Goal: Task Accomplishment & Management: Use online tool/utility

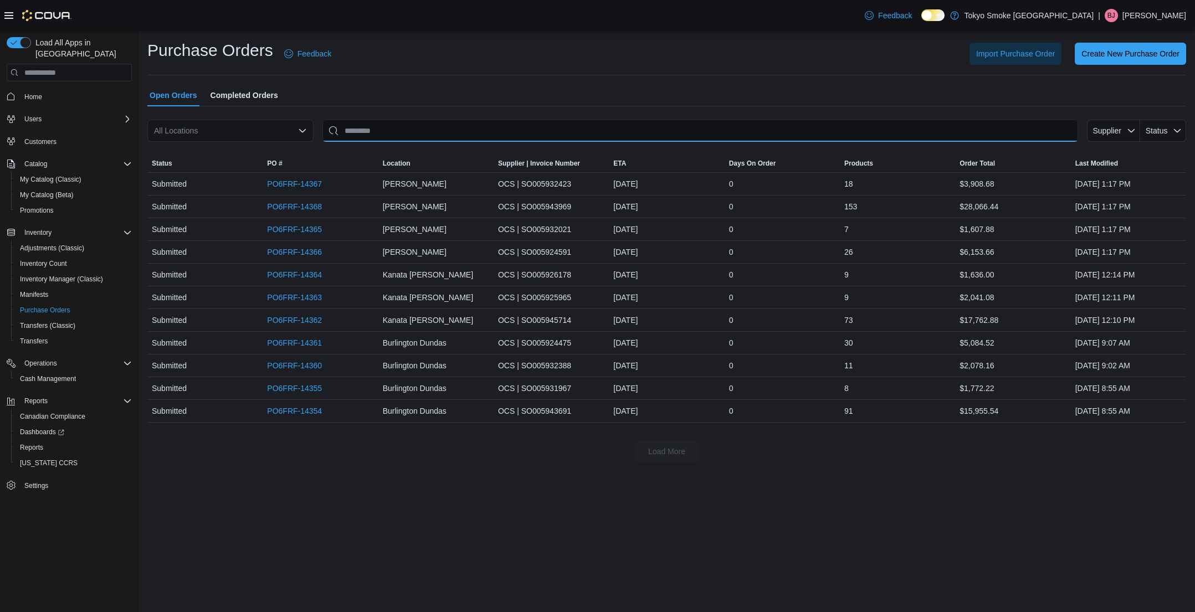
click at [426, 132] on input "This is a search bar. After typing your query, hit enter to filter the results …" at bounding box center [700, 131] width 756 height 22
type input "******"
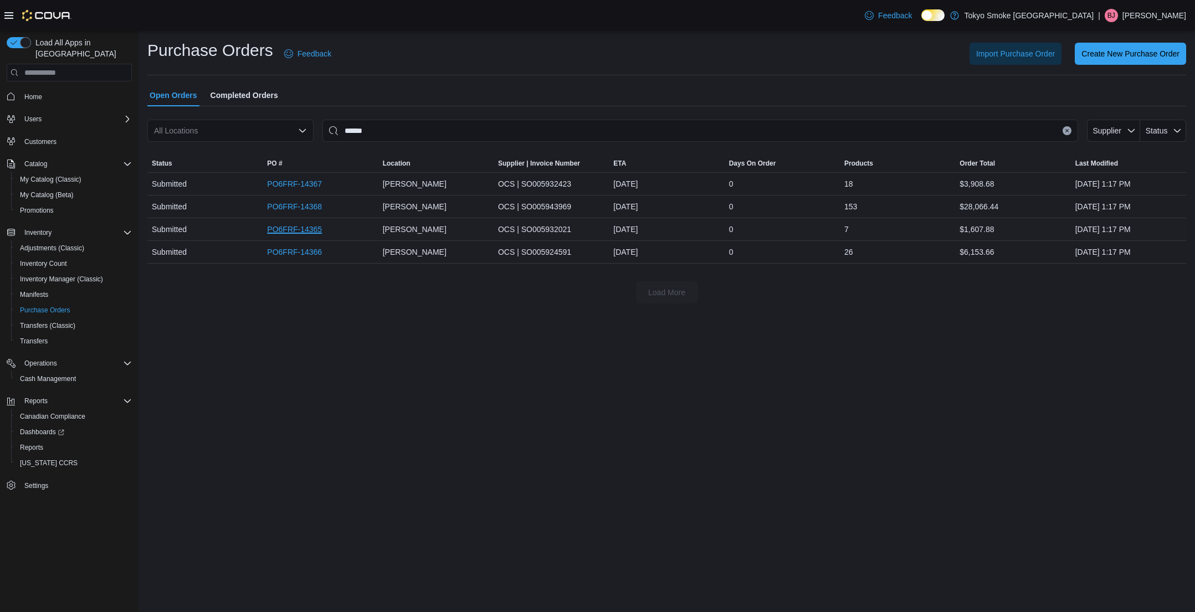
click at [317, 232] on link "PO6FRF-14365" at bounding box center [294, 229] width 55 height 13
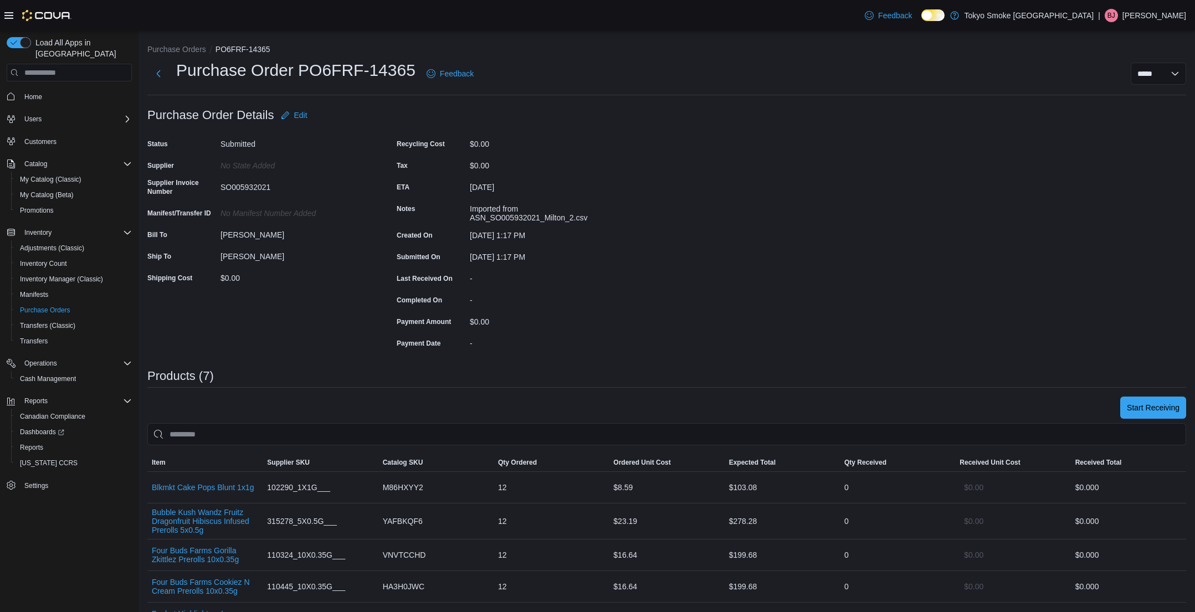
scroll to position [251, 0]
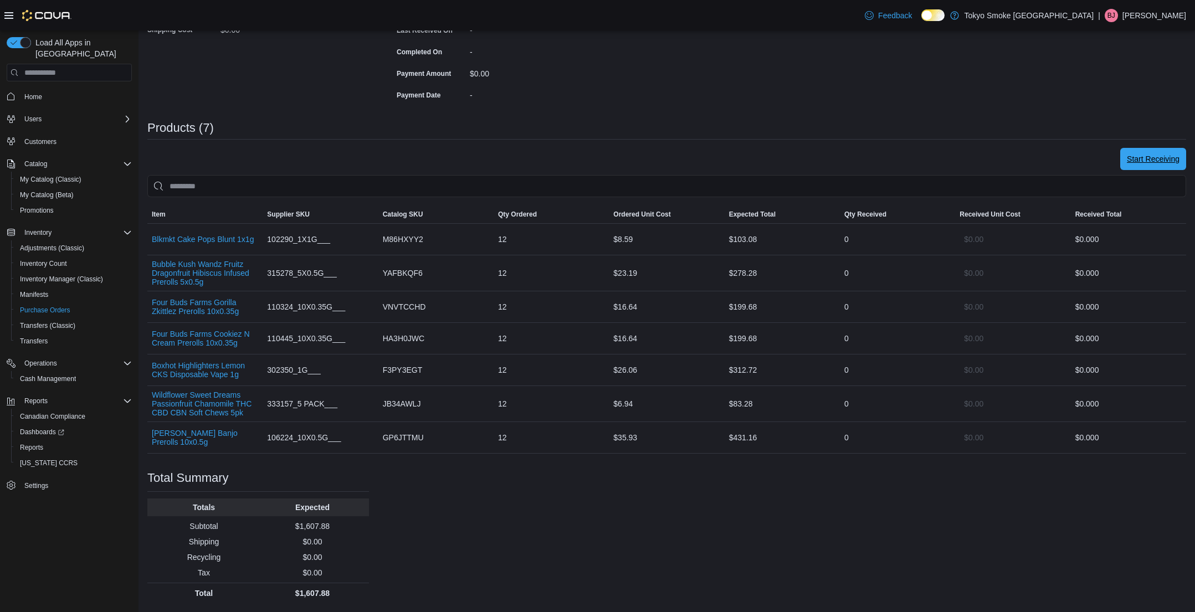
click at [1157, 153] on span "Start Receiving" at bounding box center [1153, 158] width 53 height 11
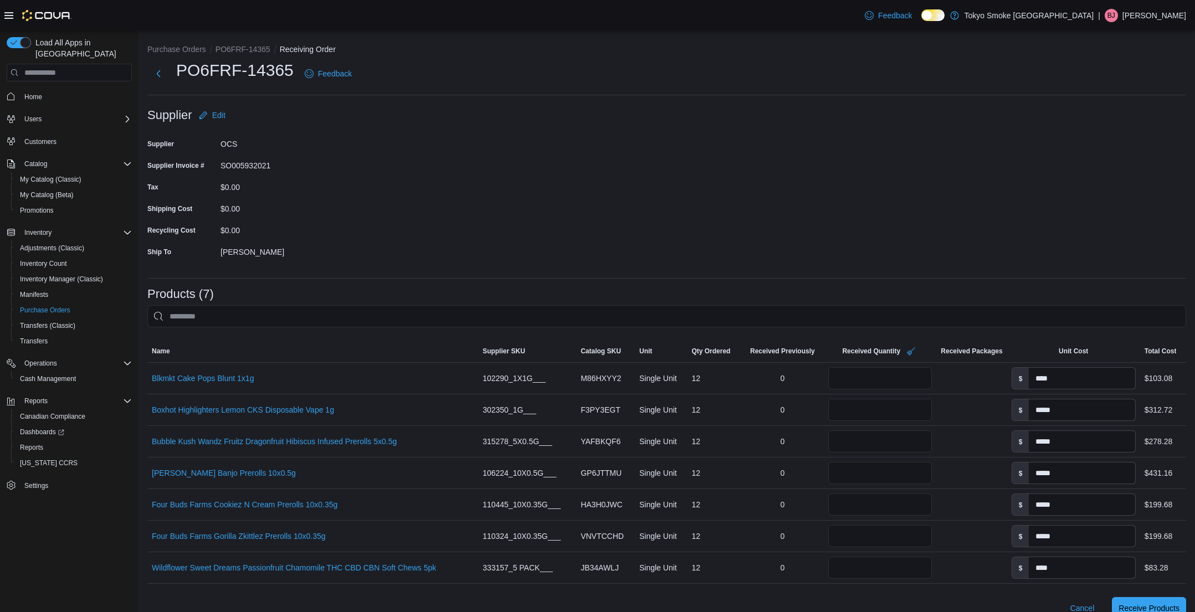
scroll to position [150, 0]
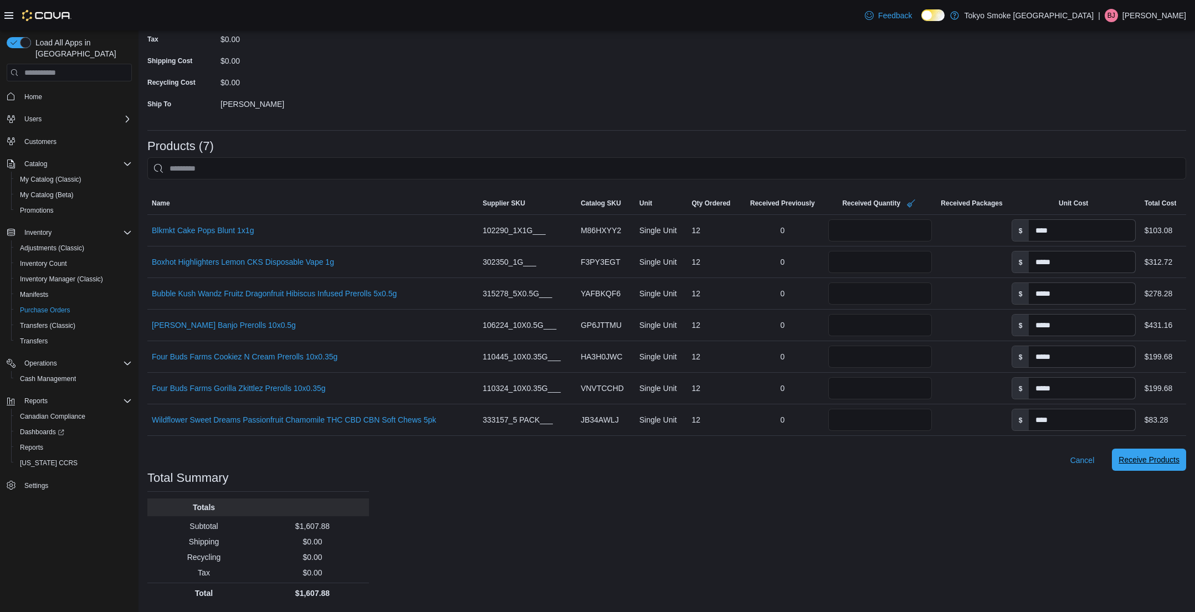
click at [1148, 456] on span "Receive Products" at bounding box center [1148, 459] width 61 height 11
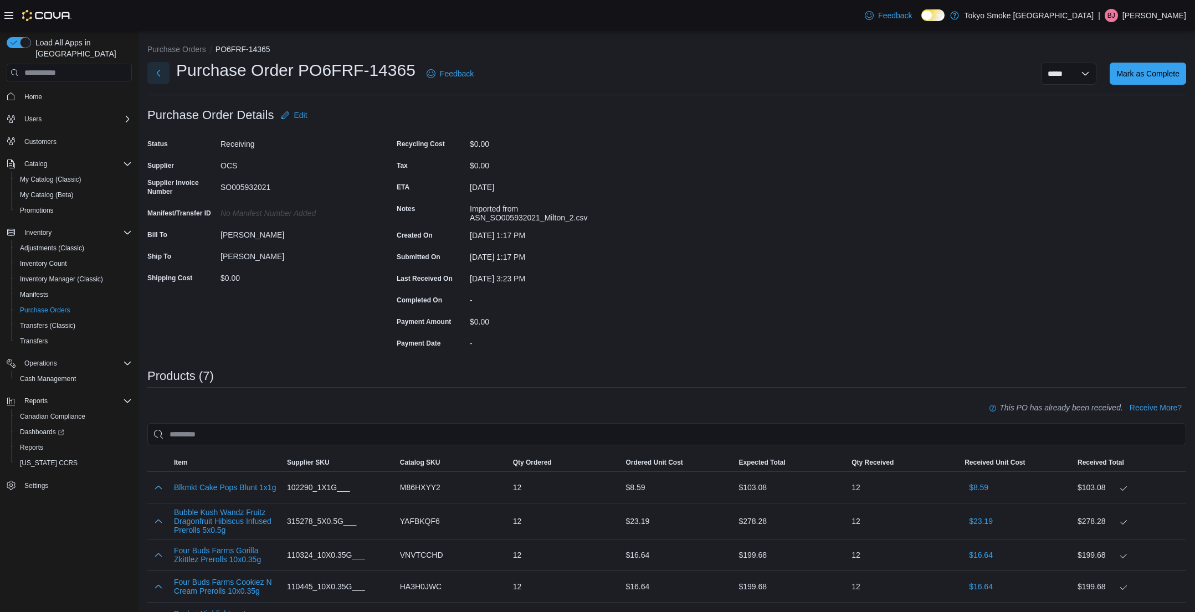
click at [164, 73] on button "Next" at bounding box center [158, 73] width 22 height 22
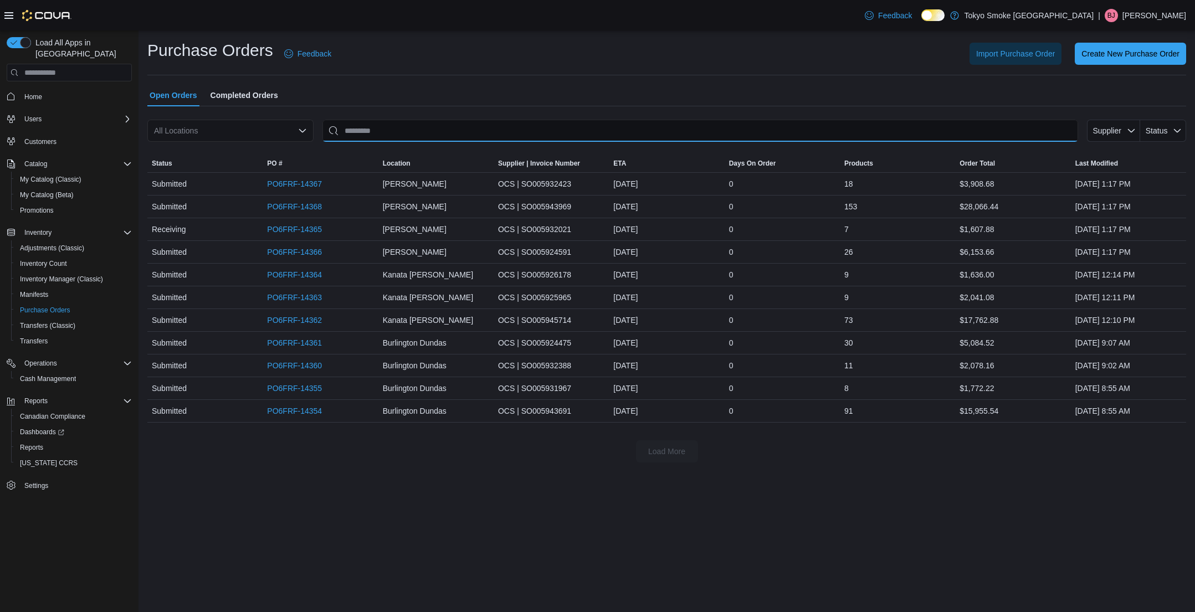
click at [408, 131] on input "This is a search bar. After typing your query, hit enter to filter the results …" at bounding box center [700, 131] width 756 height 22
type input "******"
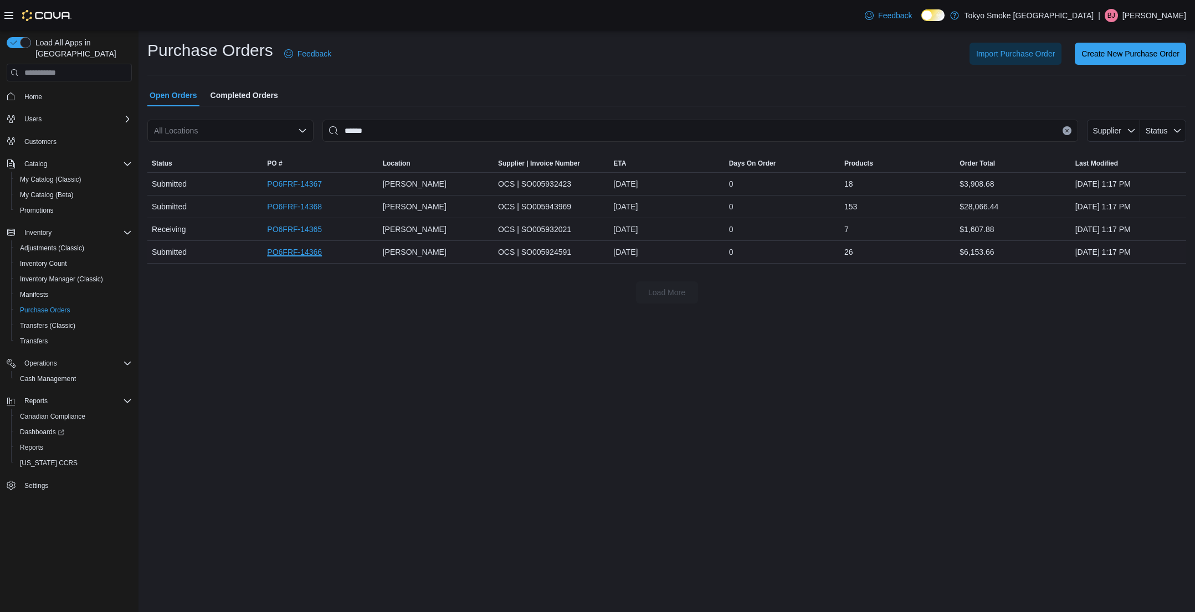
click at [296, 252] on link "PO6FRF-14366" at bounding box center [294, 251] width 55 height 13
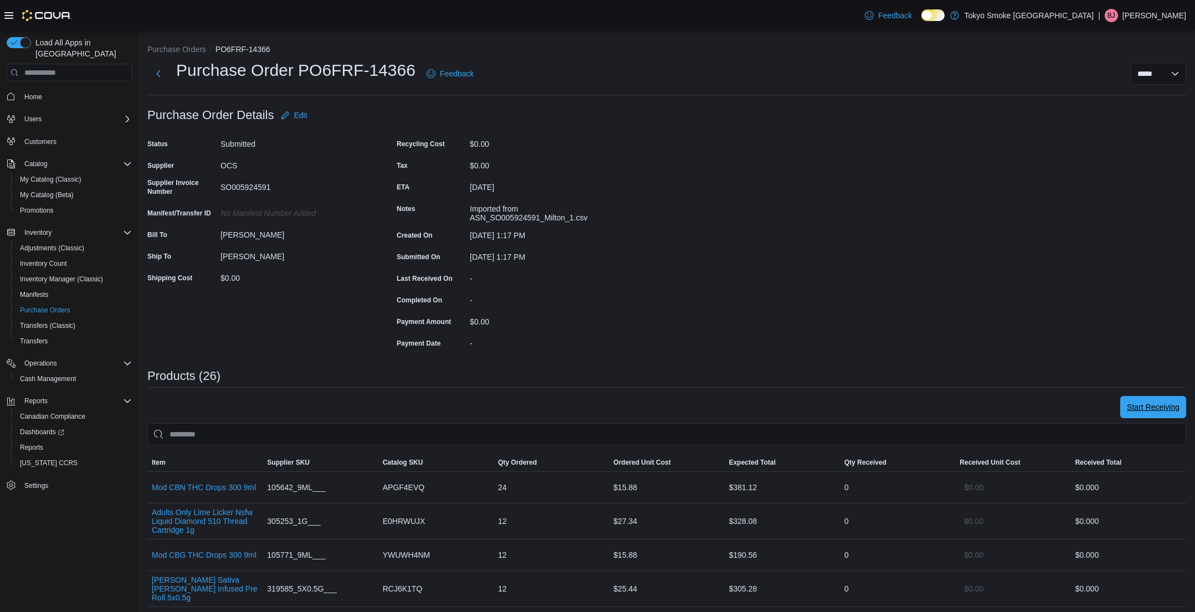
click at [1159, 410] on span "Start Receiving" at bounding box center [1153, 407] width 53 height 11
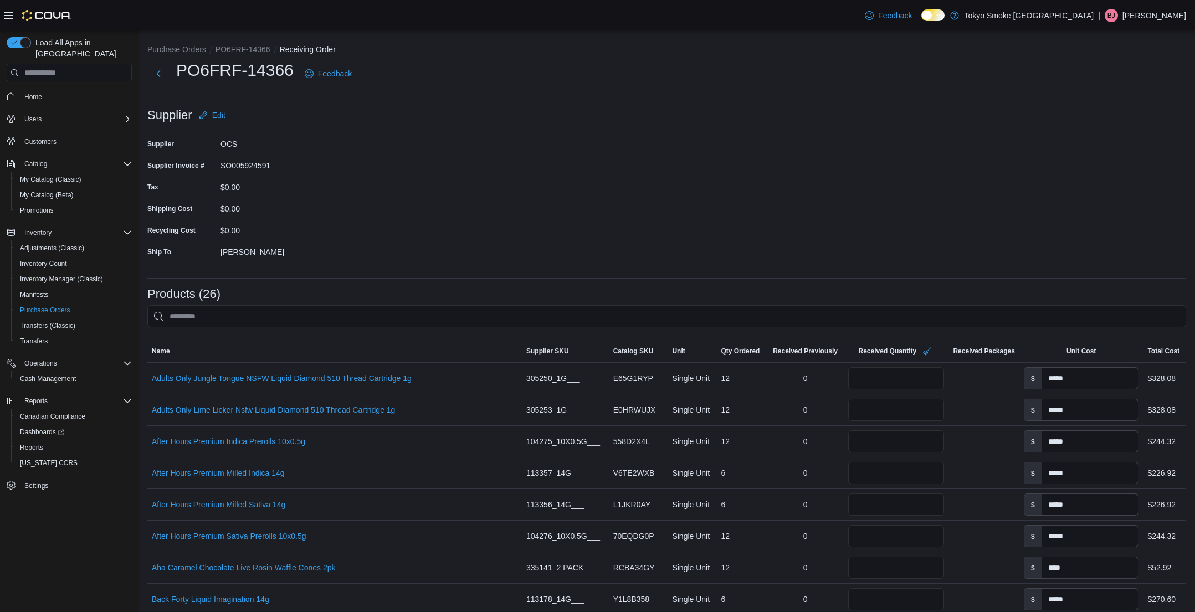
scroll to position [755, 0]
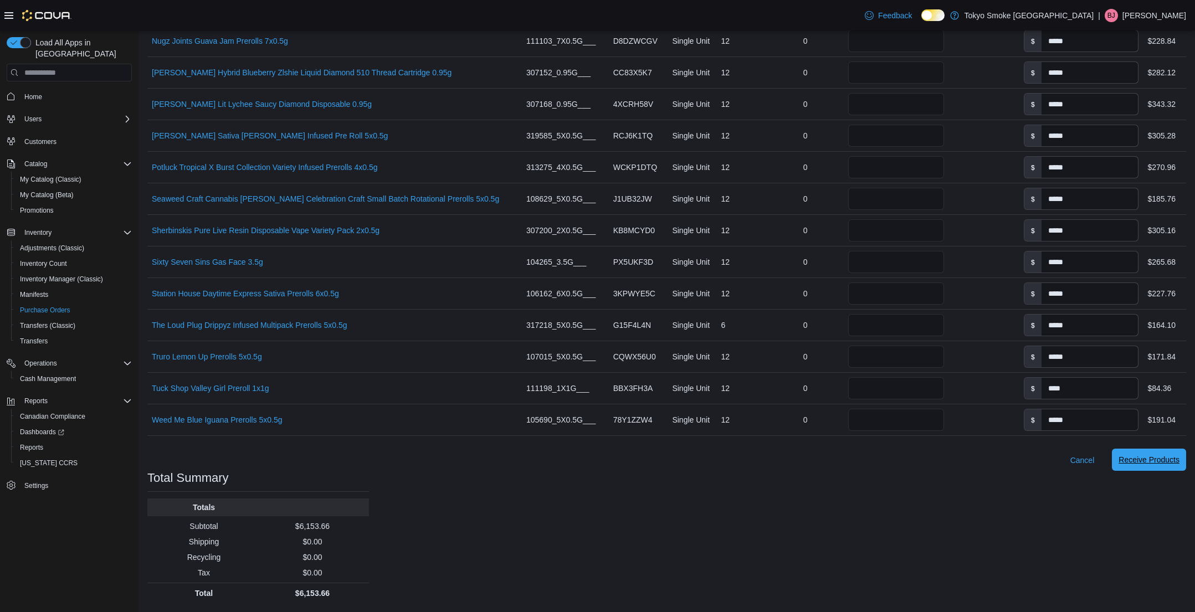
click at [1158, 461] on span "Receive Products" at bounding box center [1148, 459] width 61 height 11
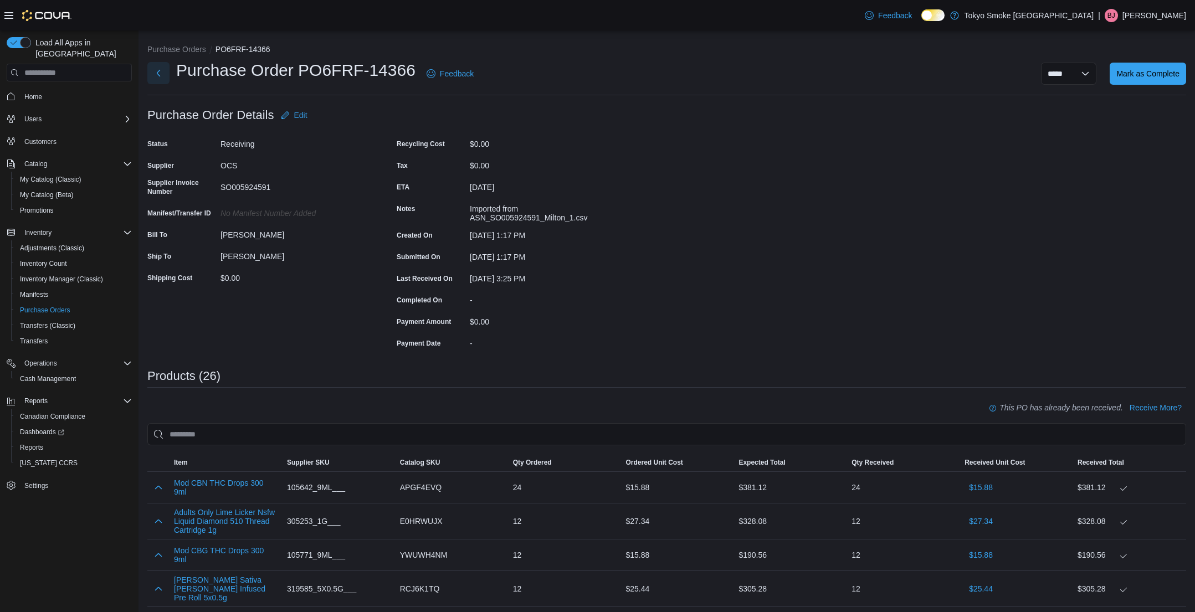
click at [160, 75] on button "Next" at bounding box center [158, 73] width 22 height 22
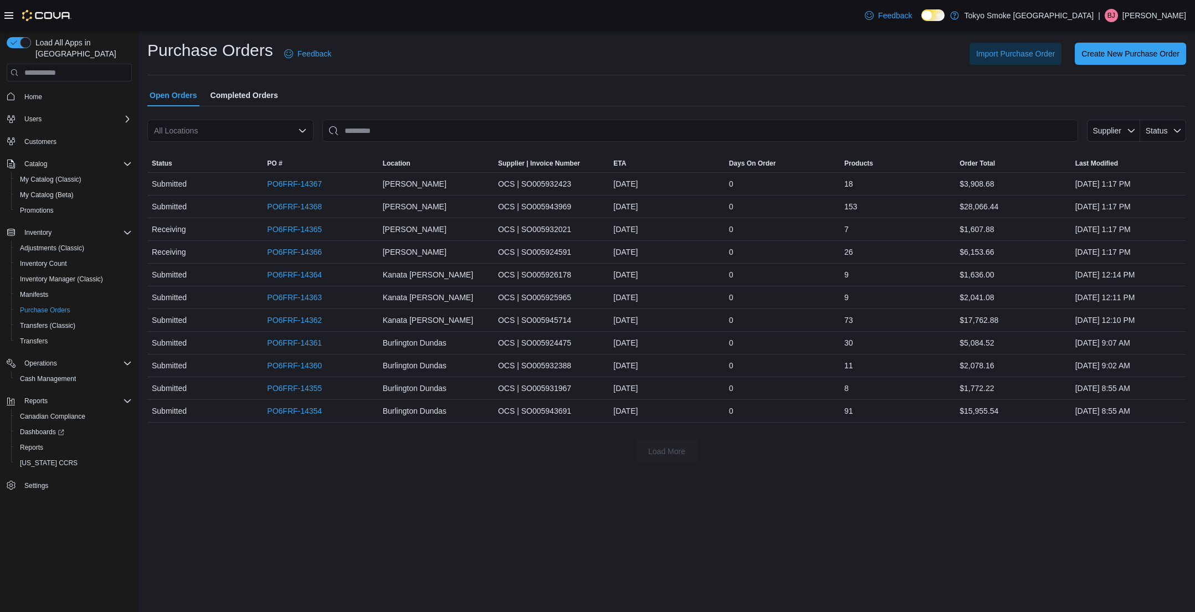
click at [359, 117] on div at bounding box center [666, 112] width 1039 height 13
click at [358, 130] on input "This is a search bar. After typing your query, hit enter to filter the results …" at bounding box center [700, 131] width 756 height 22
type input "******"
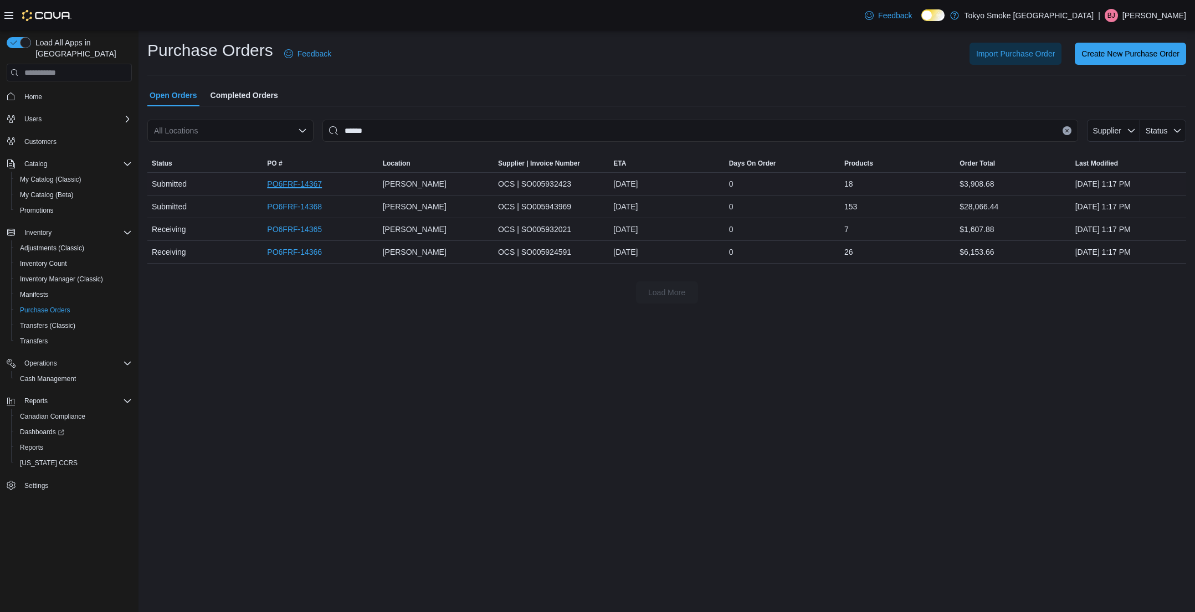
click at [305, 179] on link "PO6FRF-14367" at bounding box center [294, 183] width 55 height 13
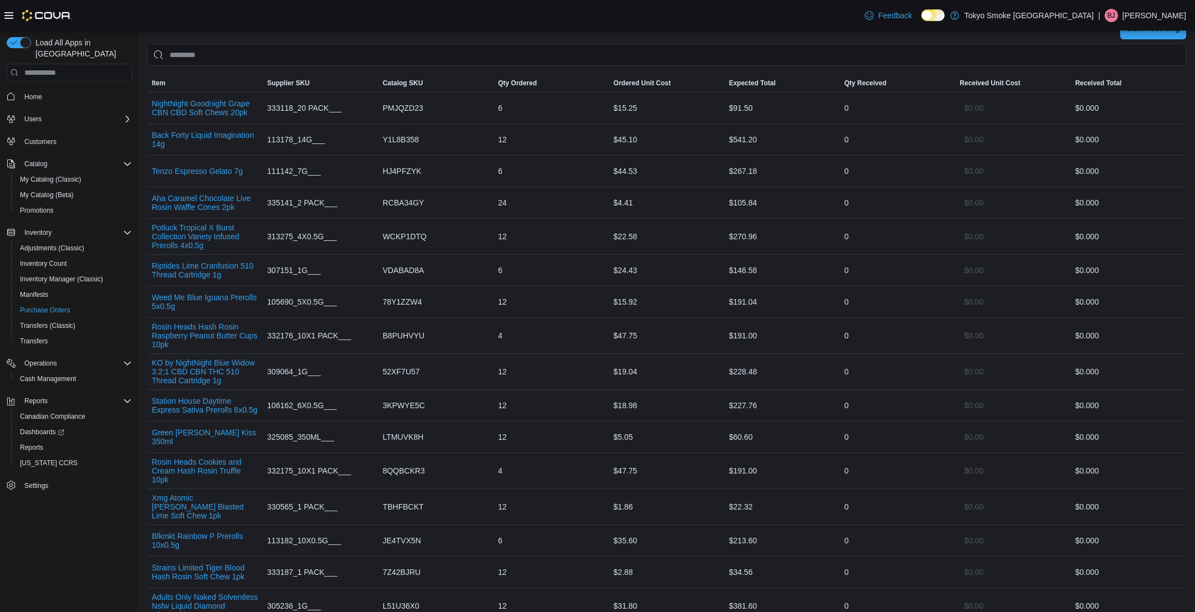
scroll to position [366, 0]
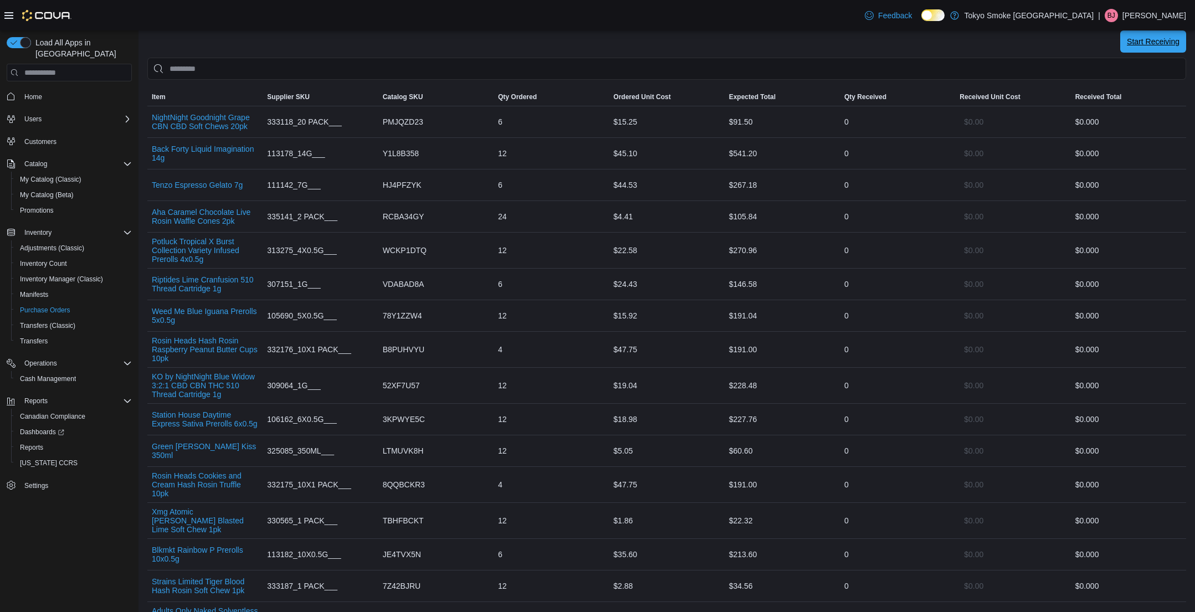
click at [1152, 44] on span "Start Receiving" at bounding box center [1153, 41] width 53 height 11
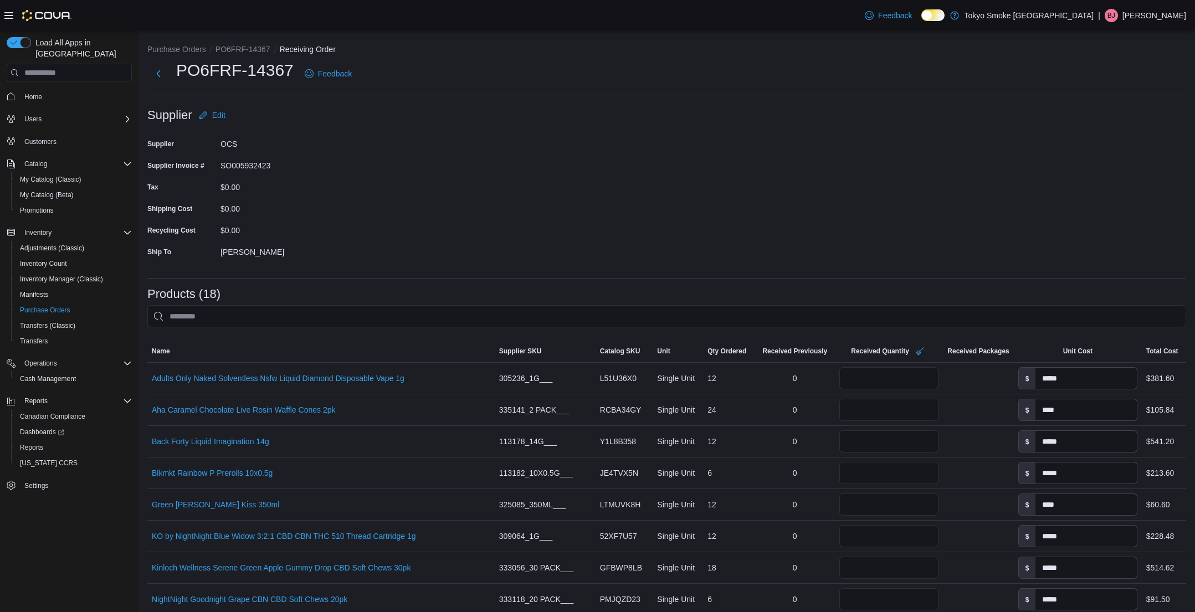
scroll to position [500, 0]
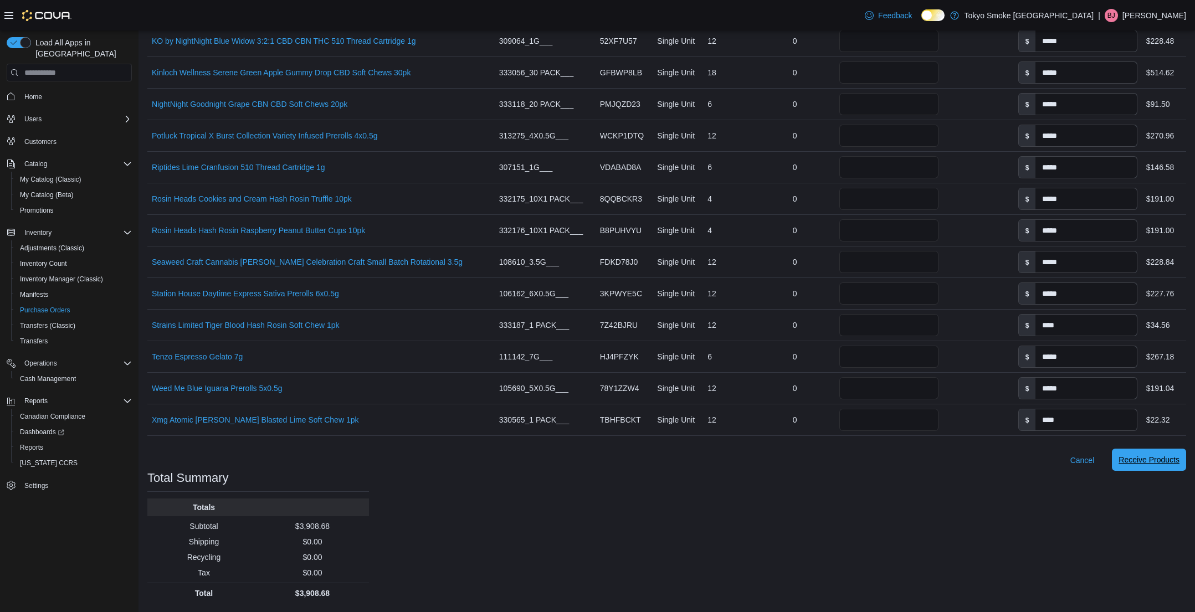
click at [1138, 456] on span "Receive Products" at bounding box center [1148, 459] width 61 height 11
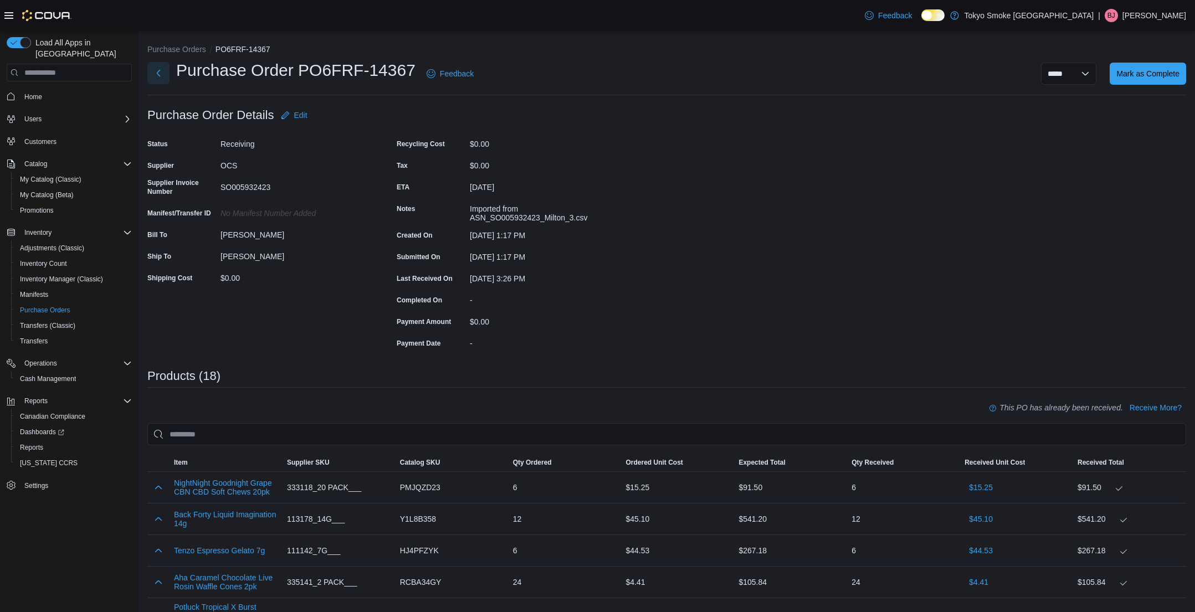
click at [162, 75] on button "Next" at bounding box center [158, 73] width 22 height 22
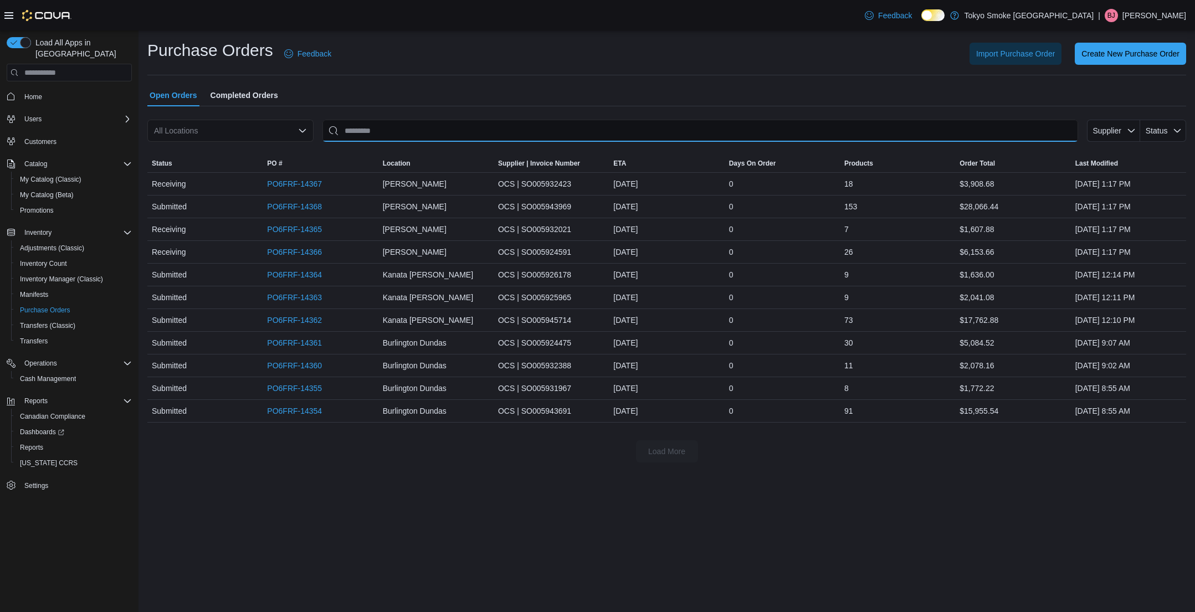
click at [364, 139] on input "This is a search bar. After typing your query, hit enter to filter the results …" at bounding box center [700, 131] width 756 height 22
type input "******"
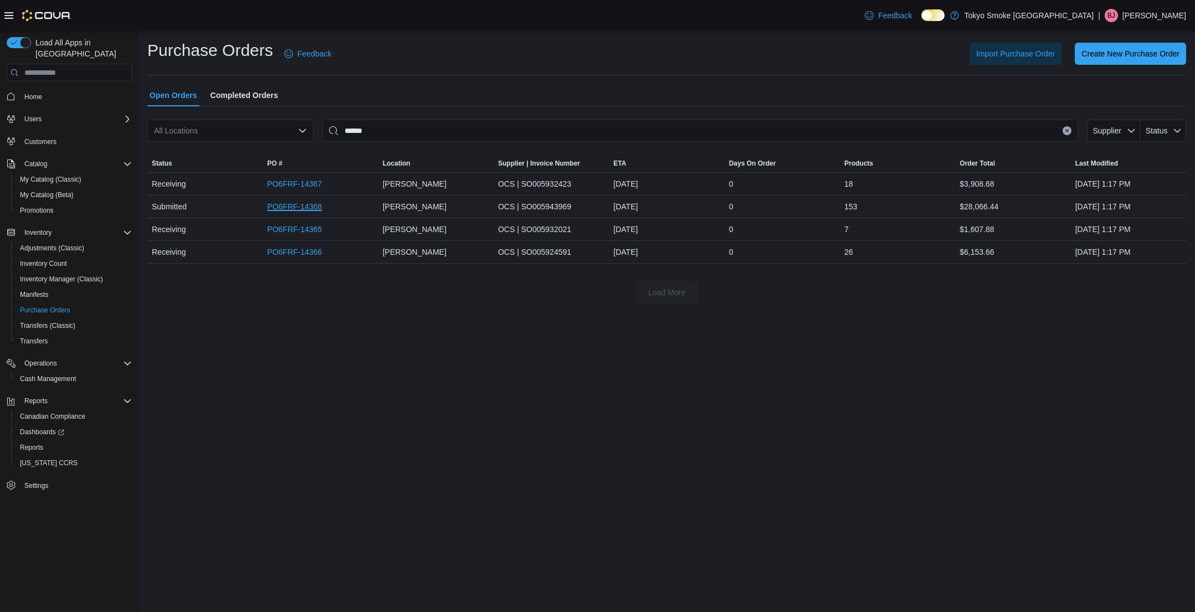
click at [301, 206] on link "PO6FRF-14368" at bounding box center [294, 206] width 55 height 13
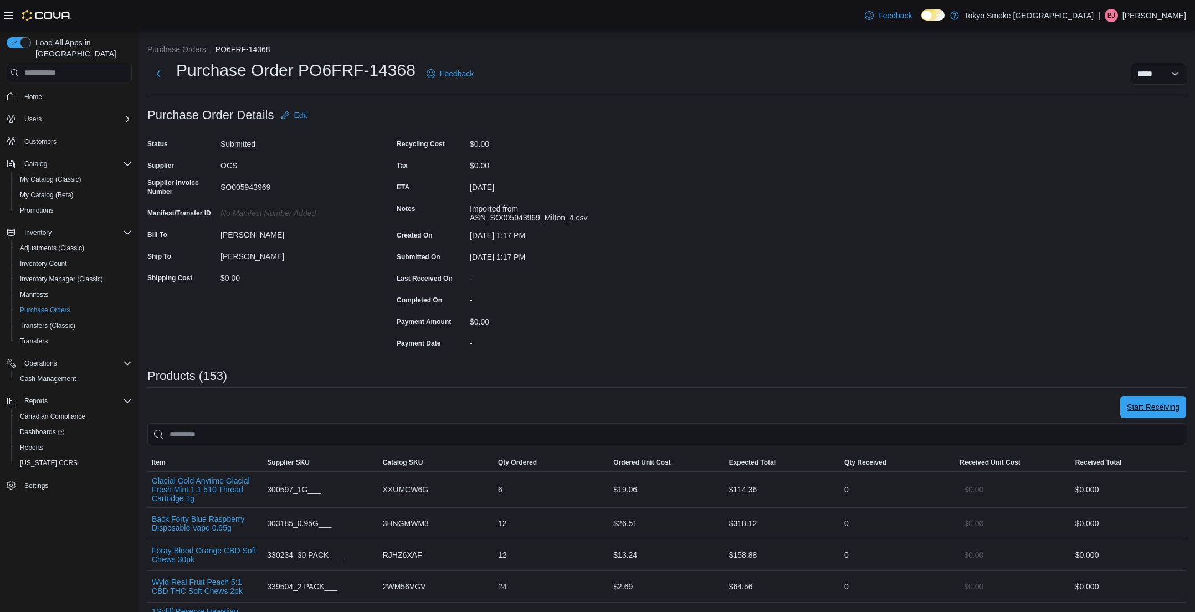
click at [1151, 398] on span "Start Receiving" at bounding box center [1153, 407] width 53 height 22
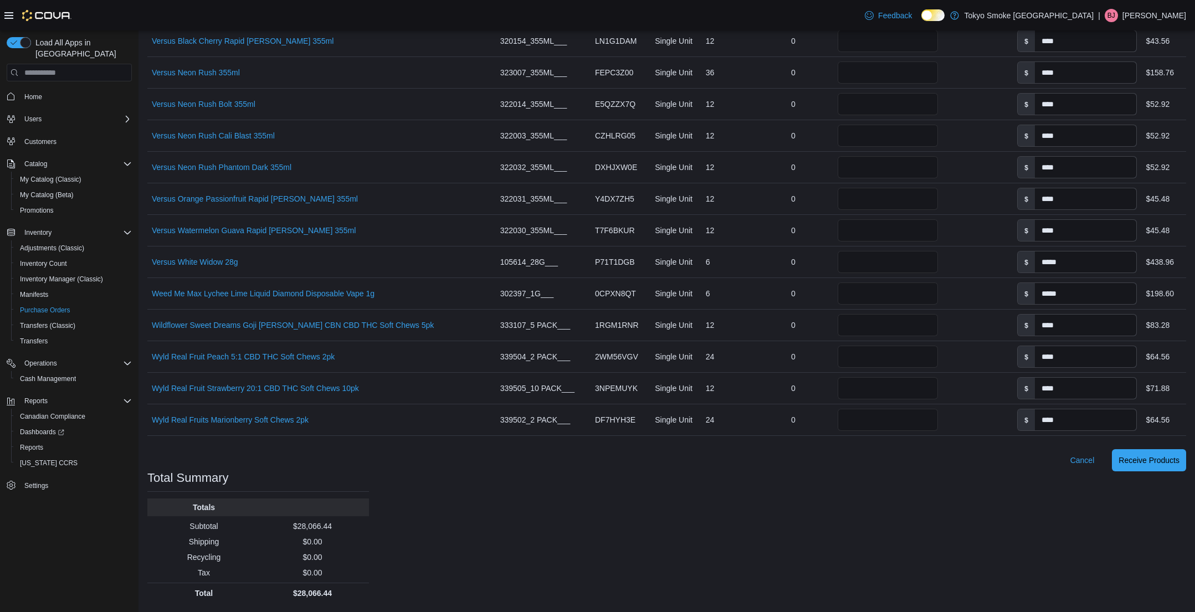
scroll to position [4798, 0]
click at [1144, 465] on span "Receive Products" at bounding box center [1148, 459] width 61 height 11
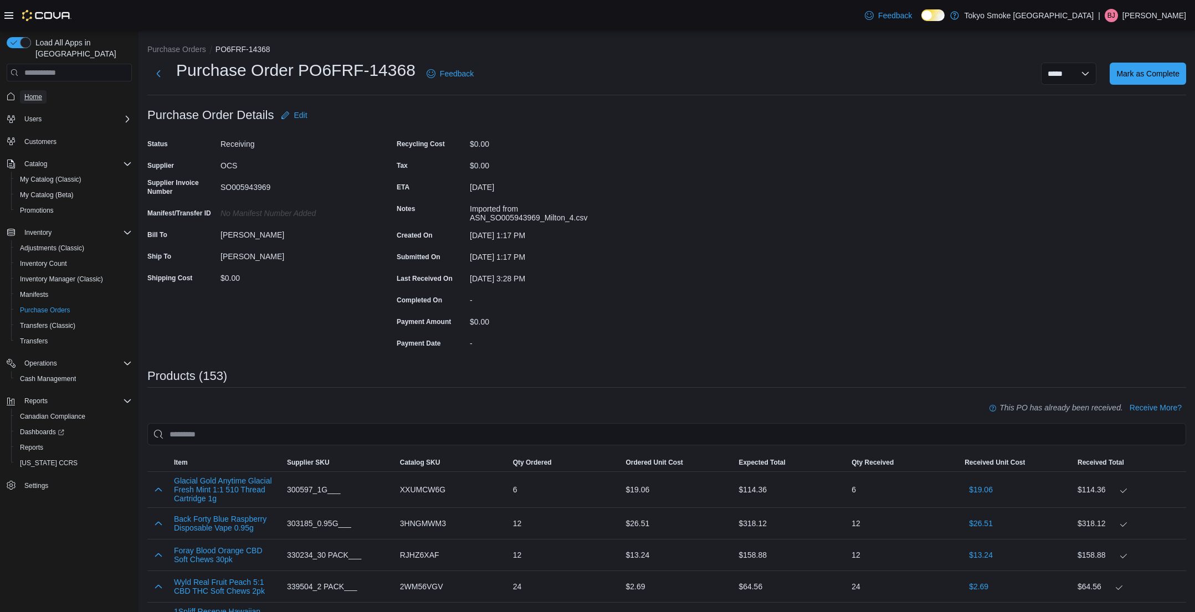
click at [34, 90] on span "Home" at bounding box center [33, 96] width 18 height 13
